Goal: Task Accomplishment & Management: Use online tool/utility

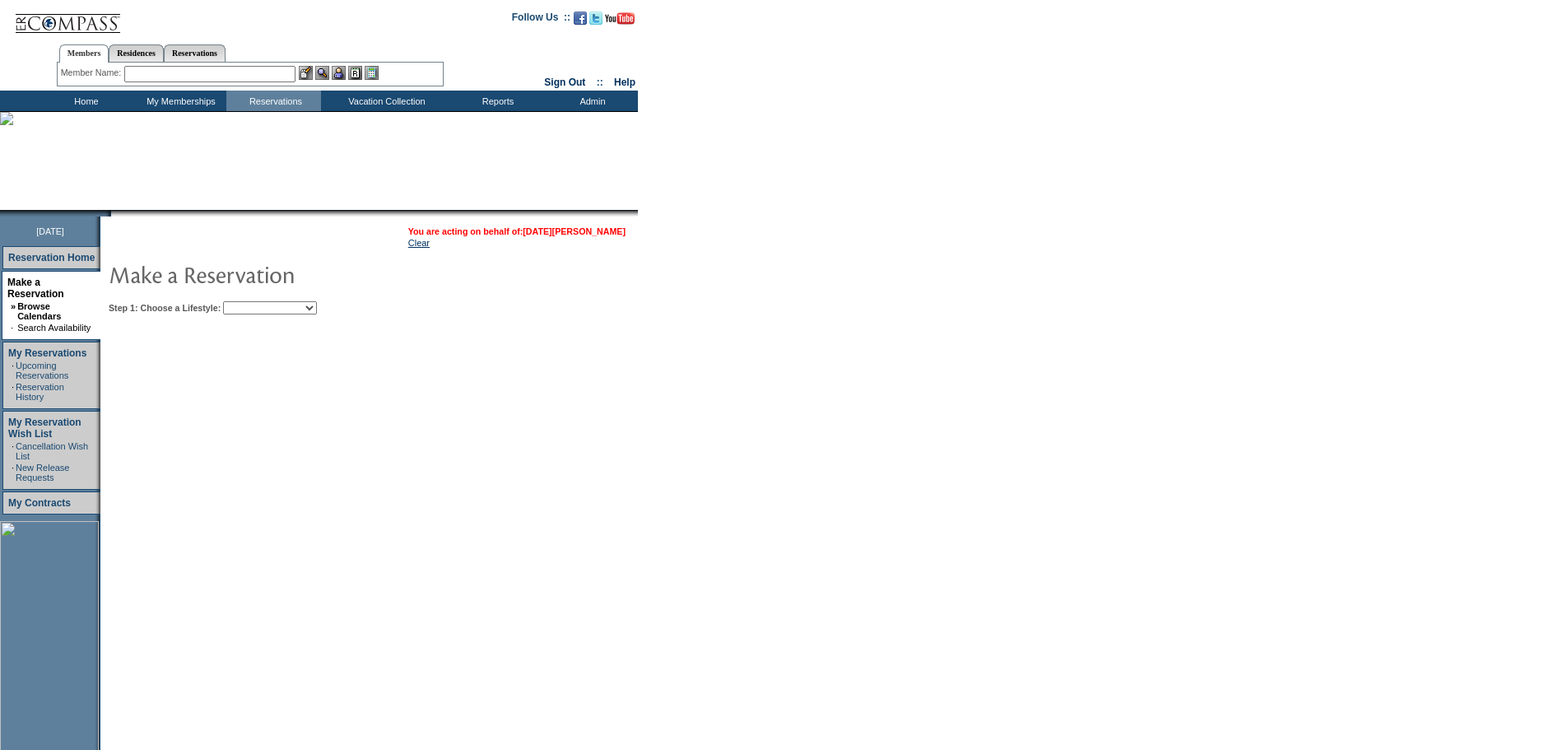
click at [596, 231] on link "[DATE][PERSON_NAME]" at bounding box center [574, 231] width 103 height 10
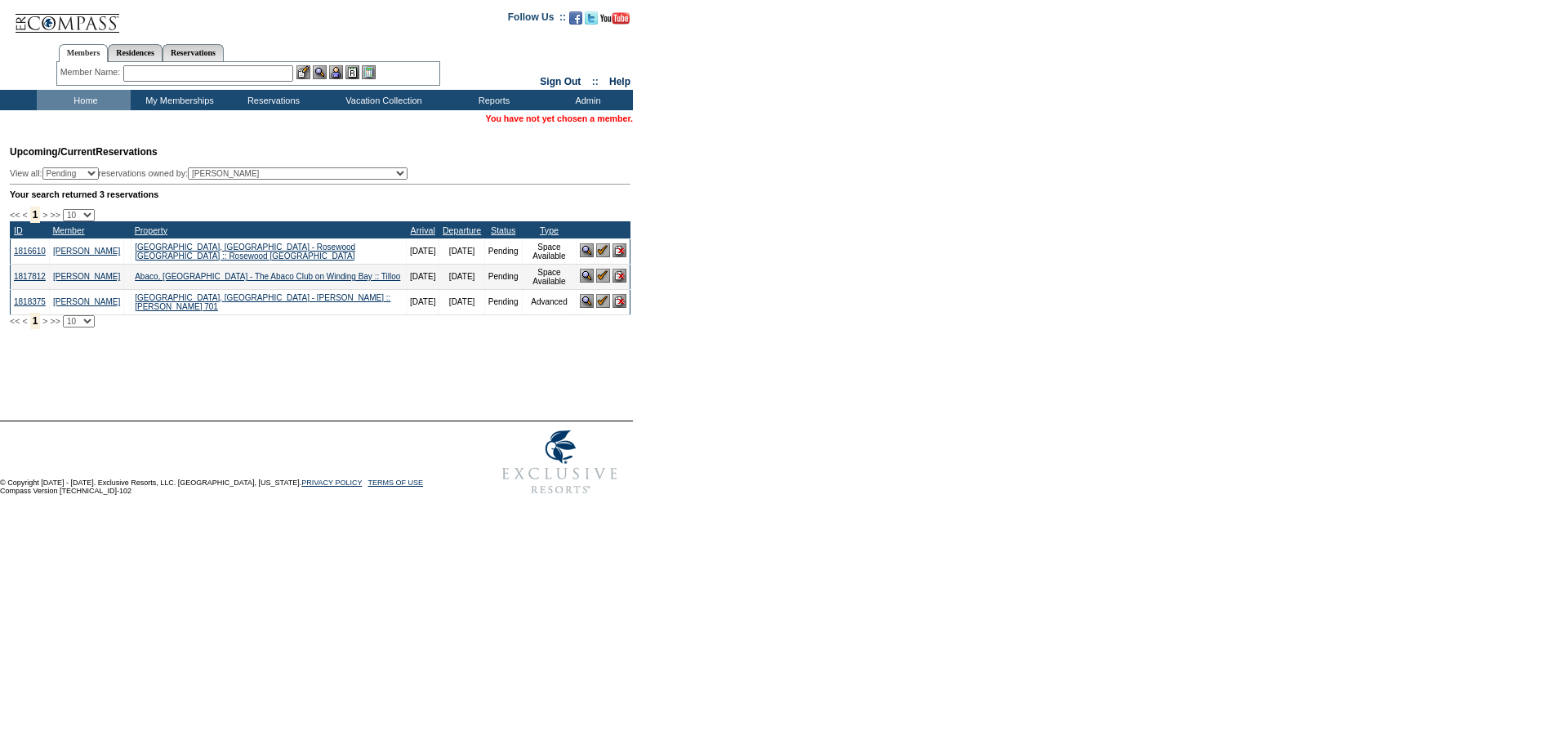
click at [235, 80] on input "text" at bounding box center [208, 74] width 169 height 17
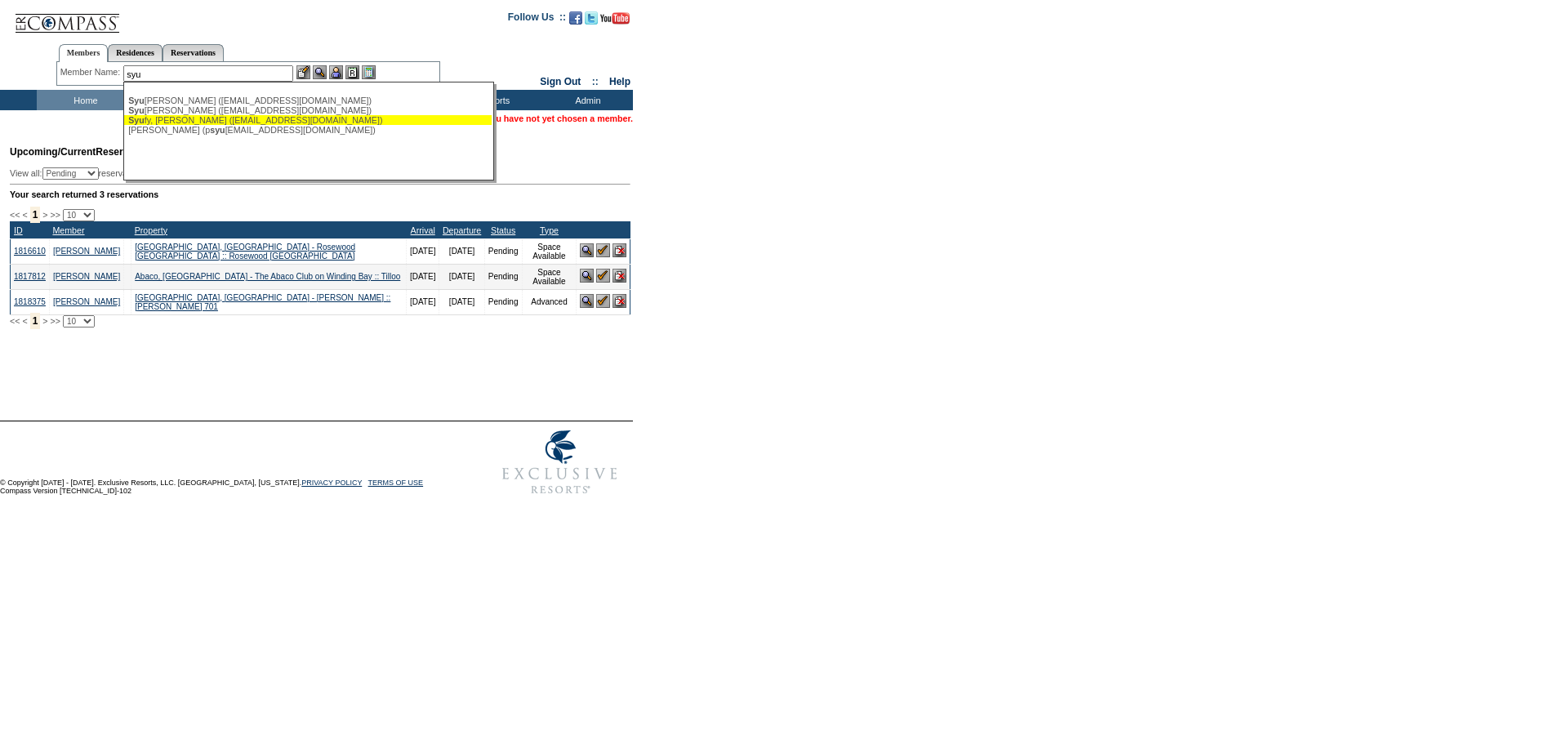
click at [243, 121] on div "[PERSON_NAME], [PERSON_NAME] ([EMAIL_ADDRESS][DOMAIN_NAME])" at bounding box center [308, 120] width 359 height 10
type input "[PERSON_NAME] ([EMAIL_ADDRESS][DOMAIN_NAME])"
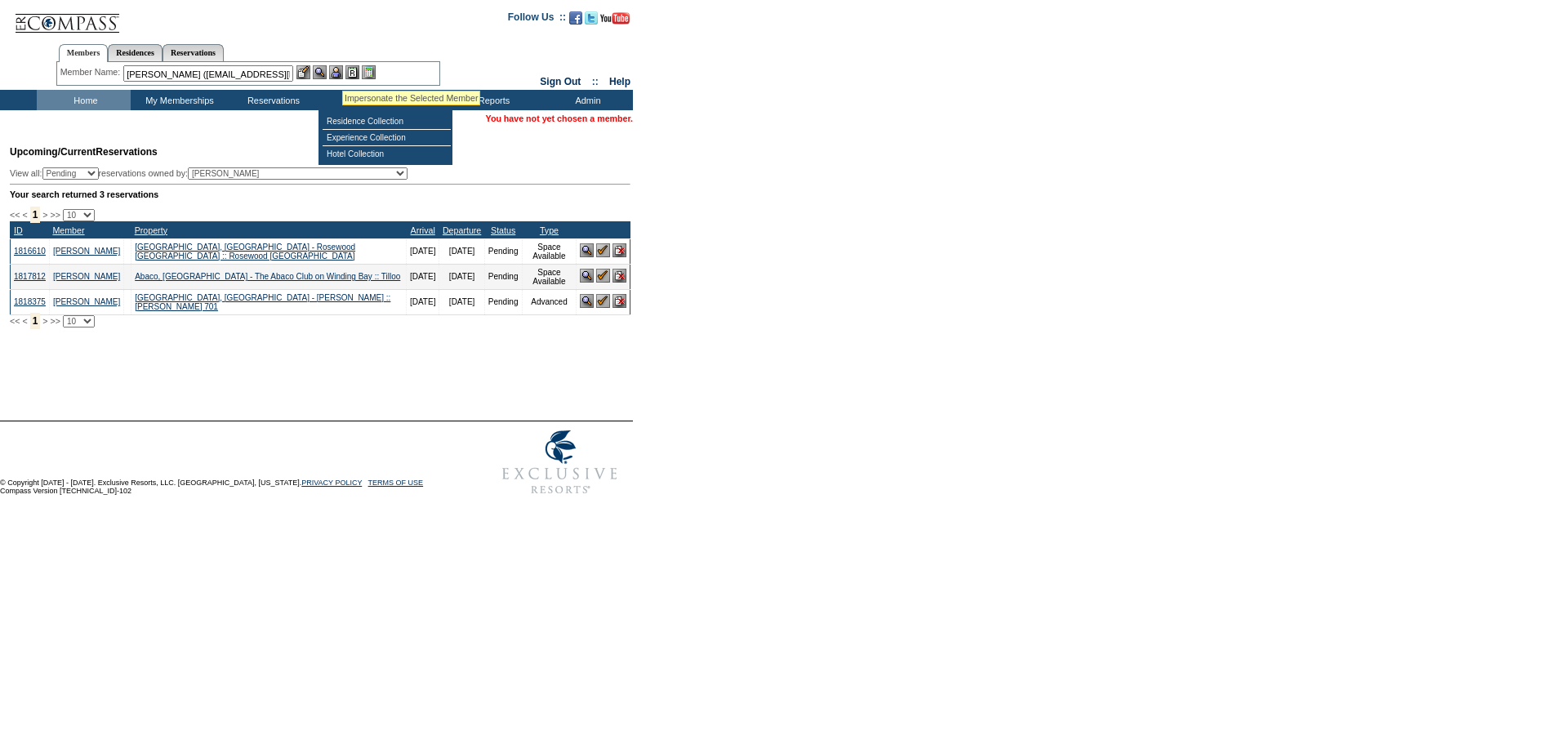
click at [342, 69] on img at bounding box center [335, 72] width 14 height 14
click at [323, 72] on img at bounding box center [319, 72] width 14 height 14
